Goal: Task Accomplishment & Management: Manage account settings

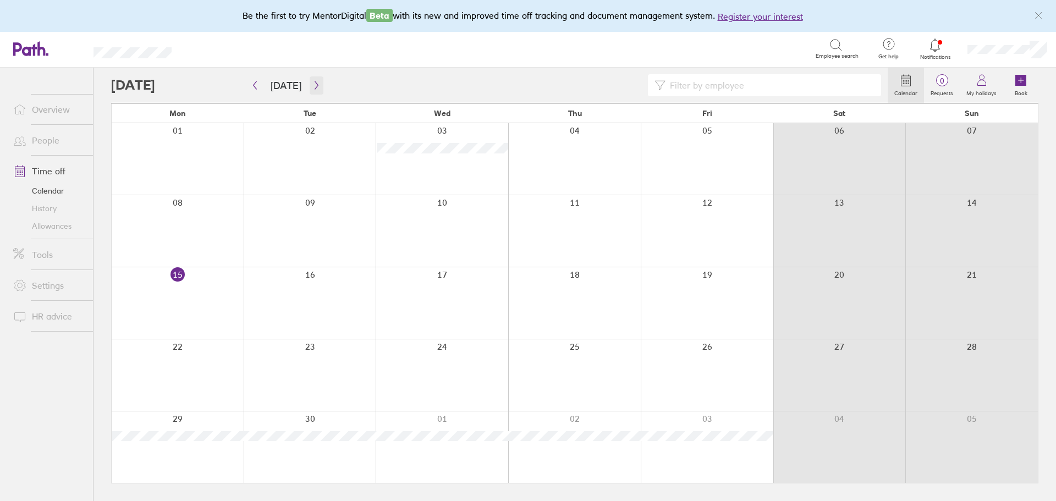
click at [315, 86] on icon "button" at bounding box center [316, 85] width 3 height 8
click at [204, 439] on div at bounding box center [178, 448] width 132 height 72
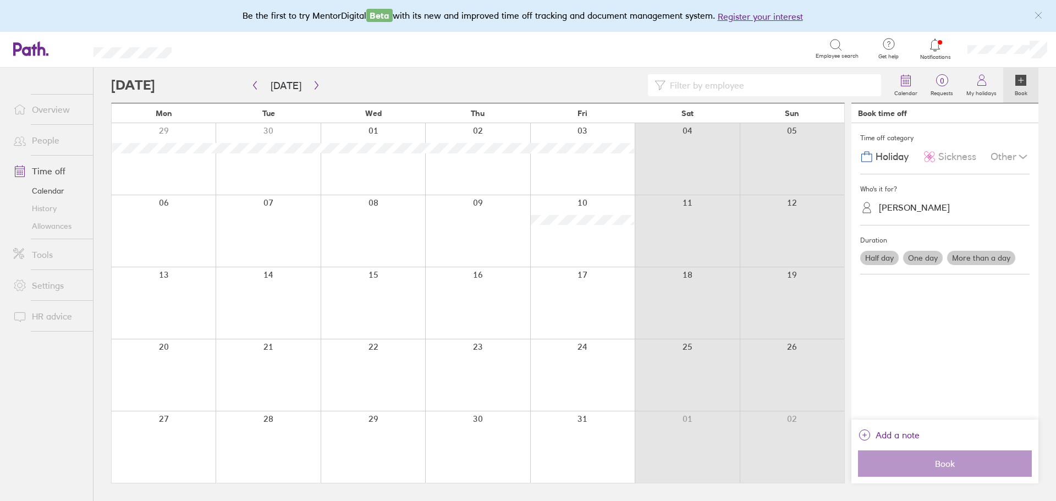
click at [916, 212] on div "[PERSON_NAME]" at bounding box center [914, 207] width 71 height 10
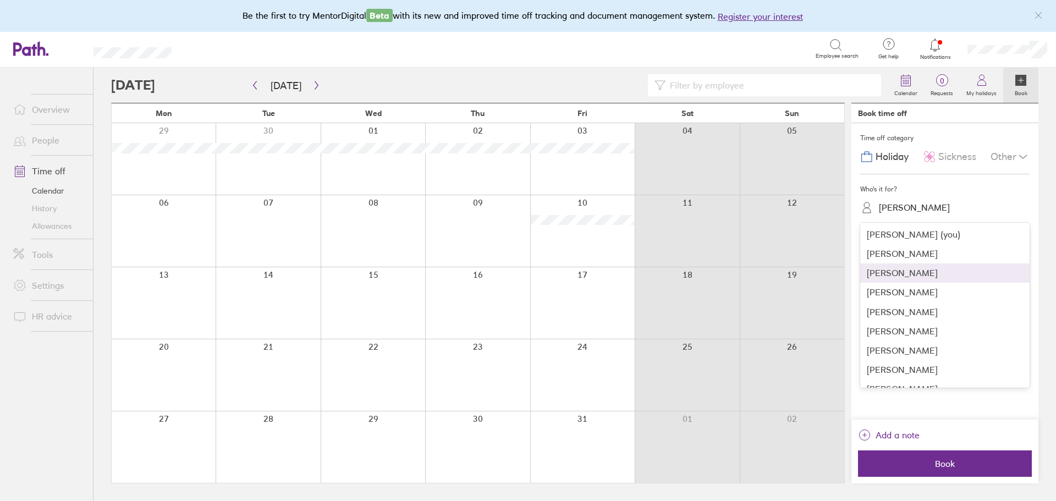
click at [933, 275] on div "[PERSON_NAME]" at bounding box center [944, 273] width 169 height 19
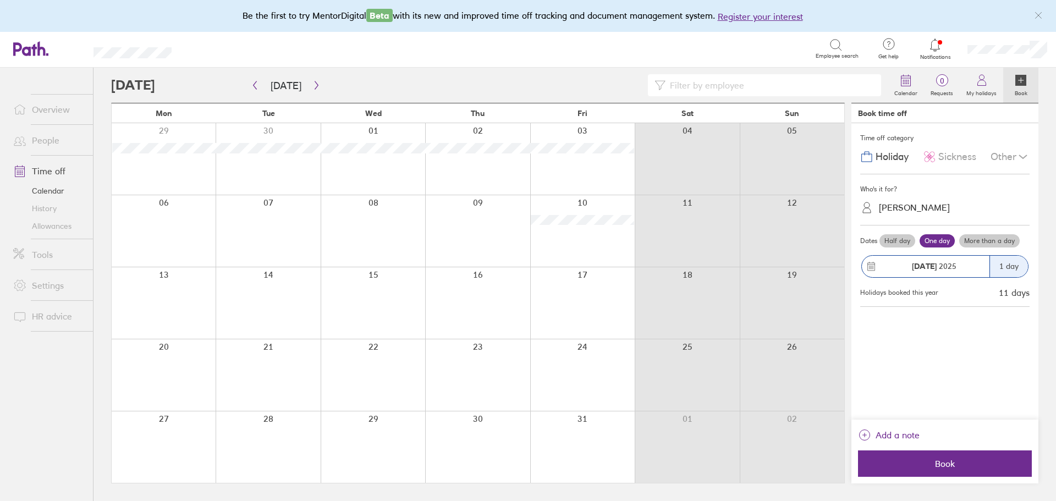
click at [994, 243] on label "More than a day" at bounding box center [989, 240] width 61 height 13
click at [0, 0] on input "More than a day" at bounding box center [0, 0] width 0 height 0
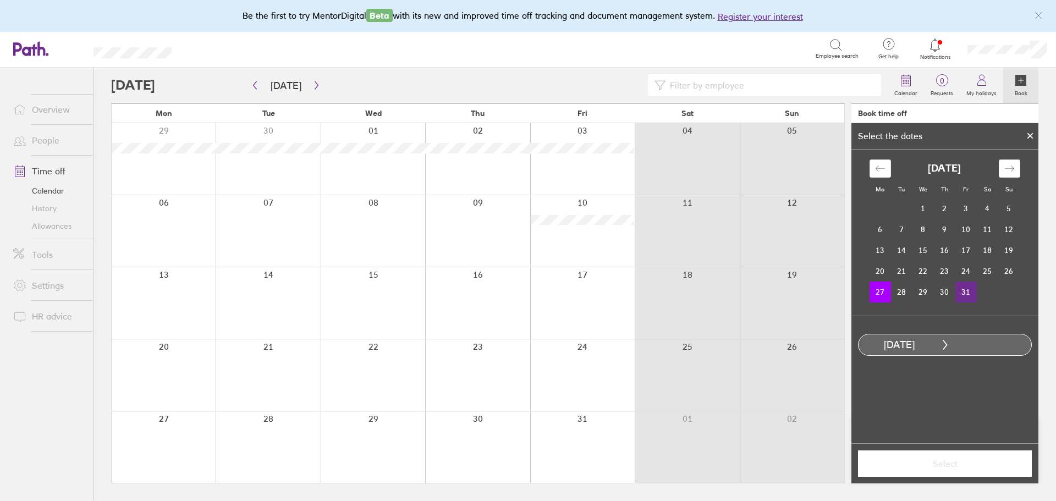
click at [966, 293] on td "31" at bounding box center [966, 292] width 21 height 21
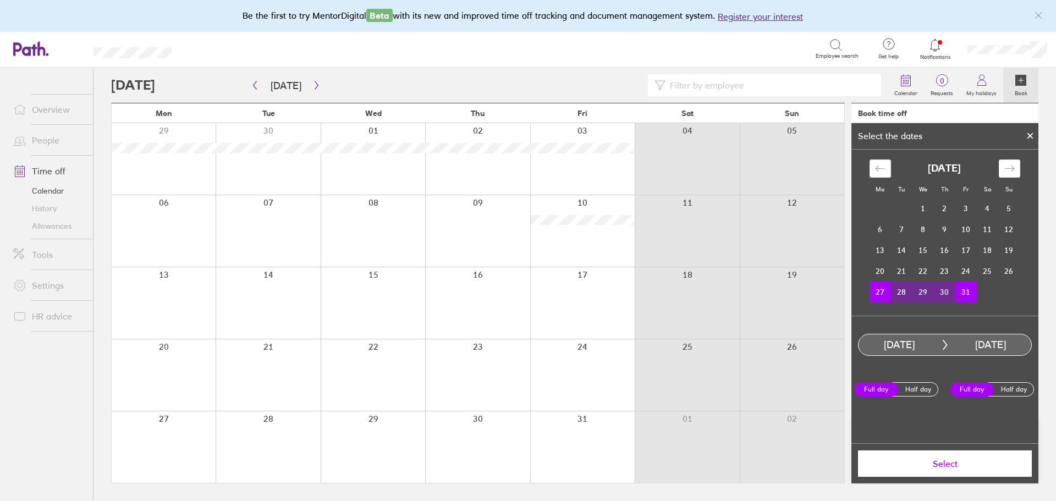
click at [956, 469] on span "Select" at bounding box center [945, 464] width 158 height 10
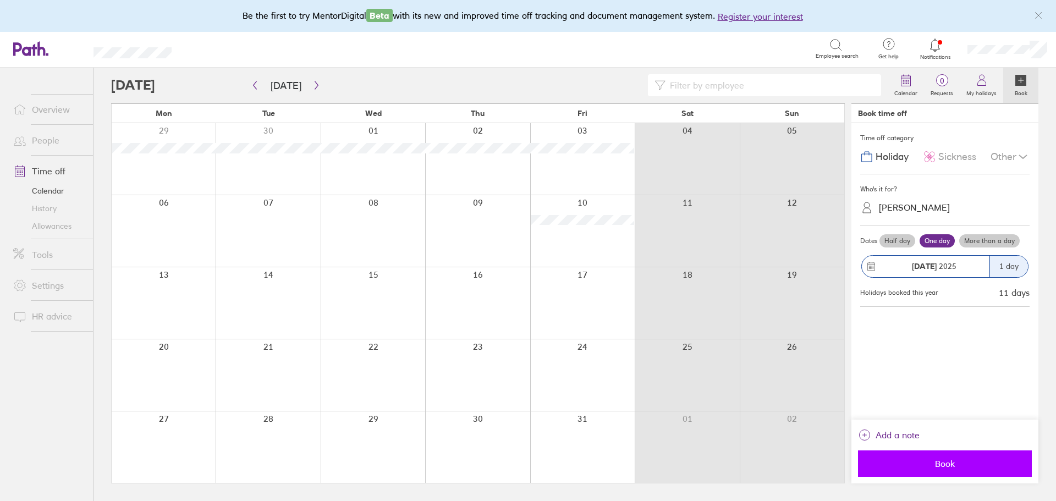
click at [975, 452] on button "Book" at bounding box center [945, 464] width 174 height 26
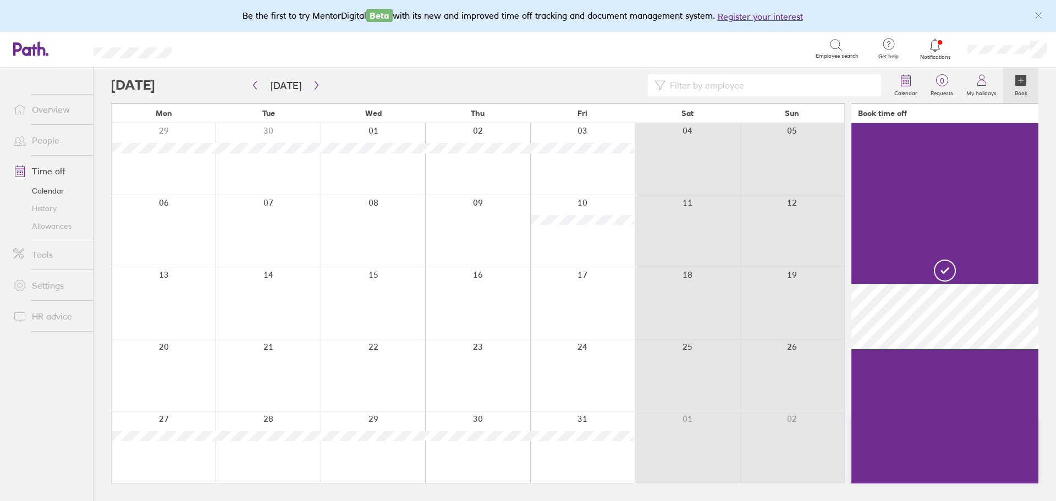
click at [198, 413] on div at bounding box center [164, 448] width 104 height 72
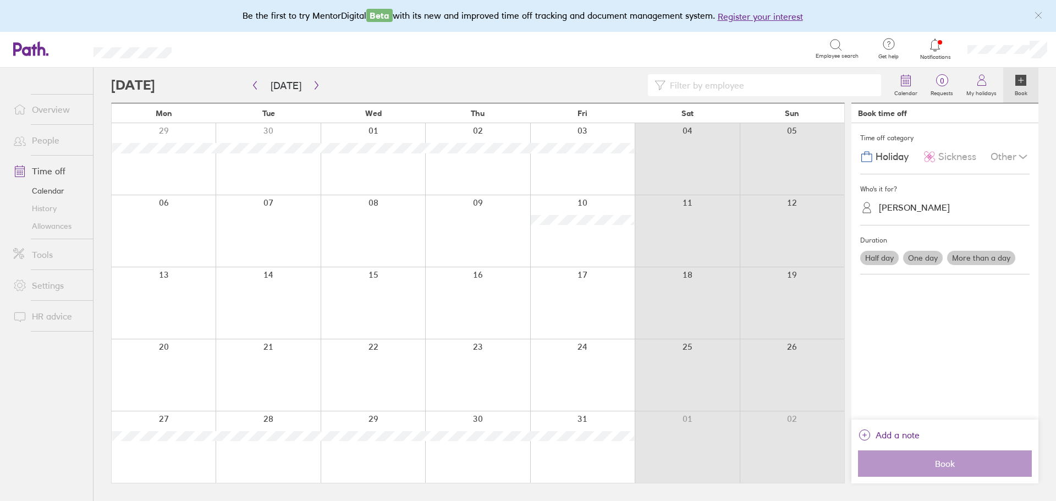
click at [198, 413] on div at bounding box center [164, 448] width 104 height 72
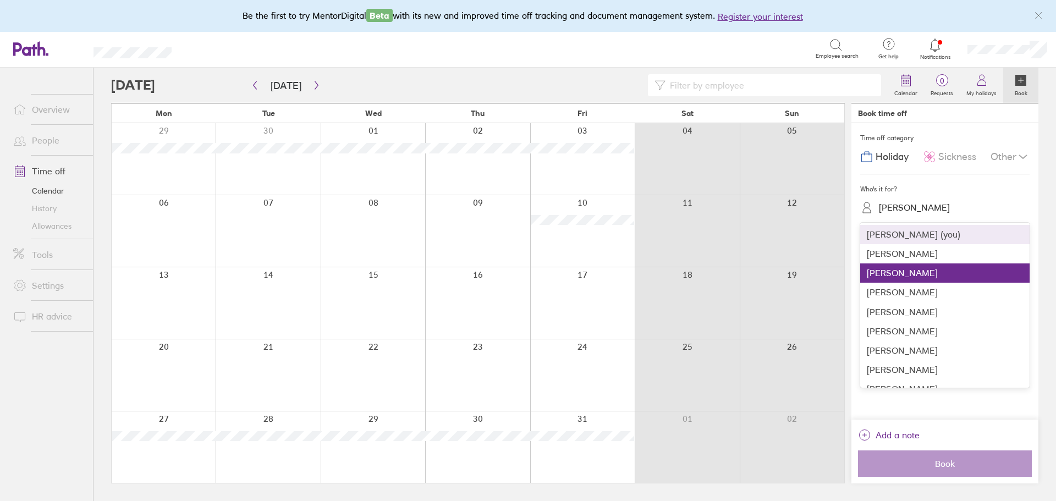
click at [919, 214] on div "[PERSON_NAME]" at bounding box center [952, 207] width 156 height 17
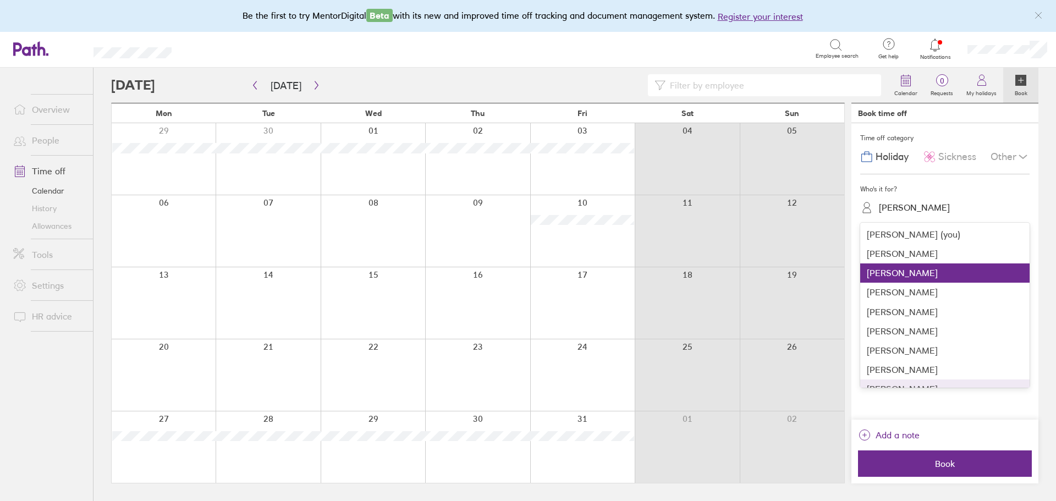
click at [961, 410] on div "Time off category Holiday Sickness Other Who's it for? option [PERSON_NAME], se…" at bounding box center [945, 271] width 187 height 297
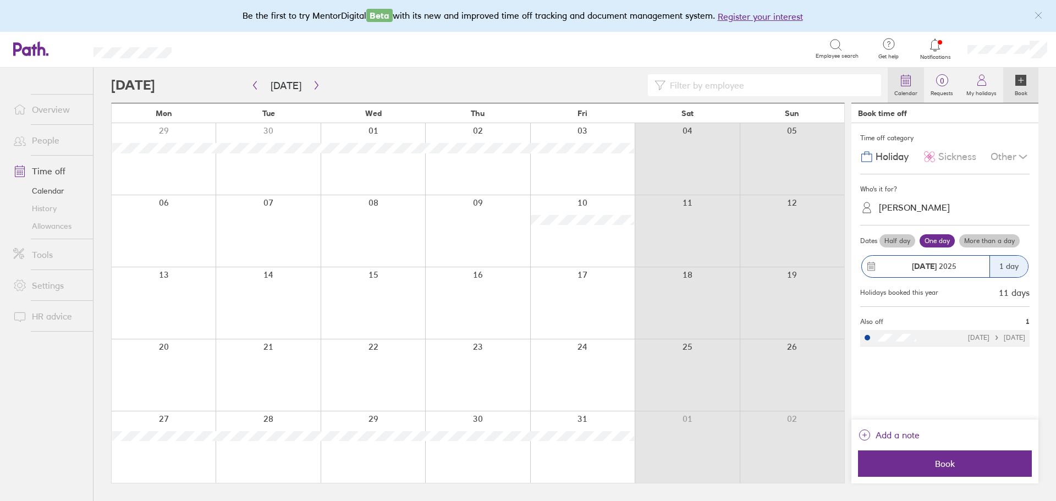
click at [915, 87] on label "Calendar" at bounding box center [906, 92] width 36 height 10
